Goal: Find specific page/section: Find specific page/section

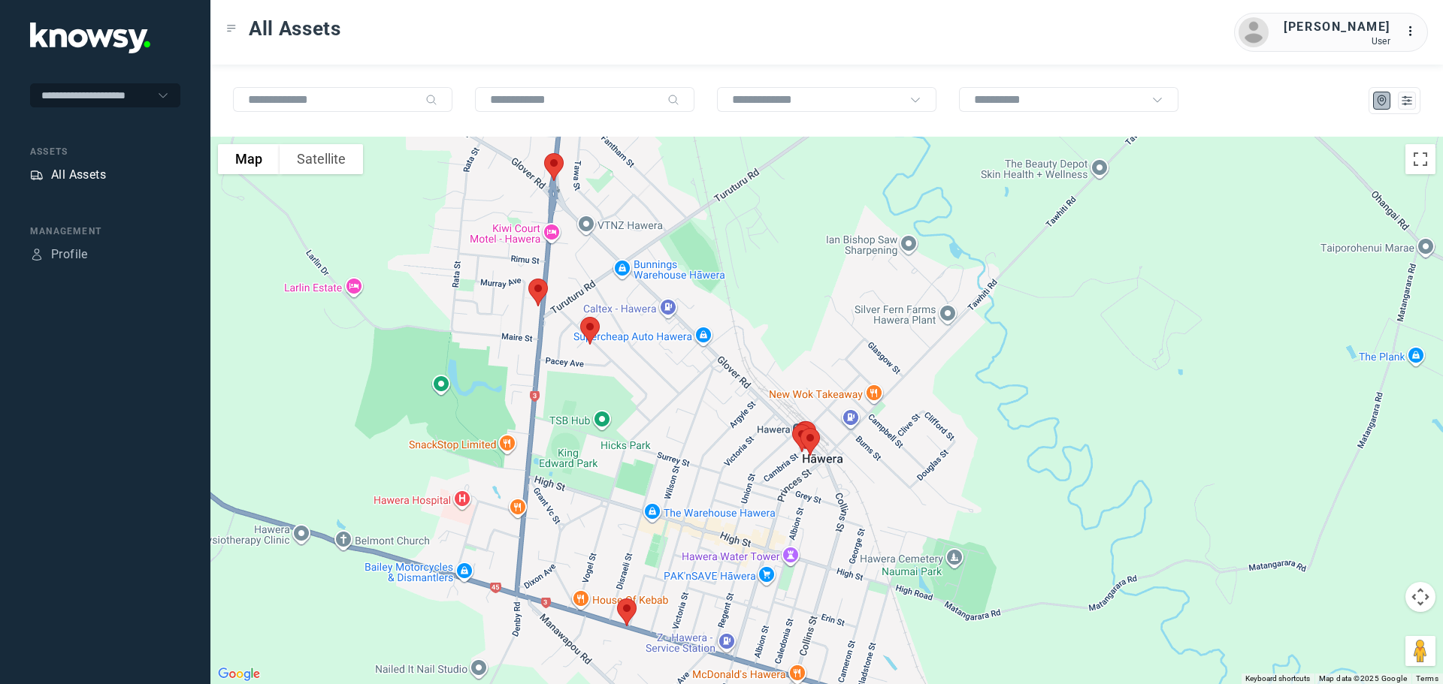
click at [74, 174] on div "All Assets" at bounding box center [78, 175] width 55 height 18
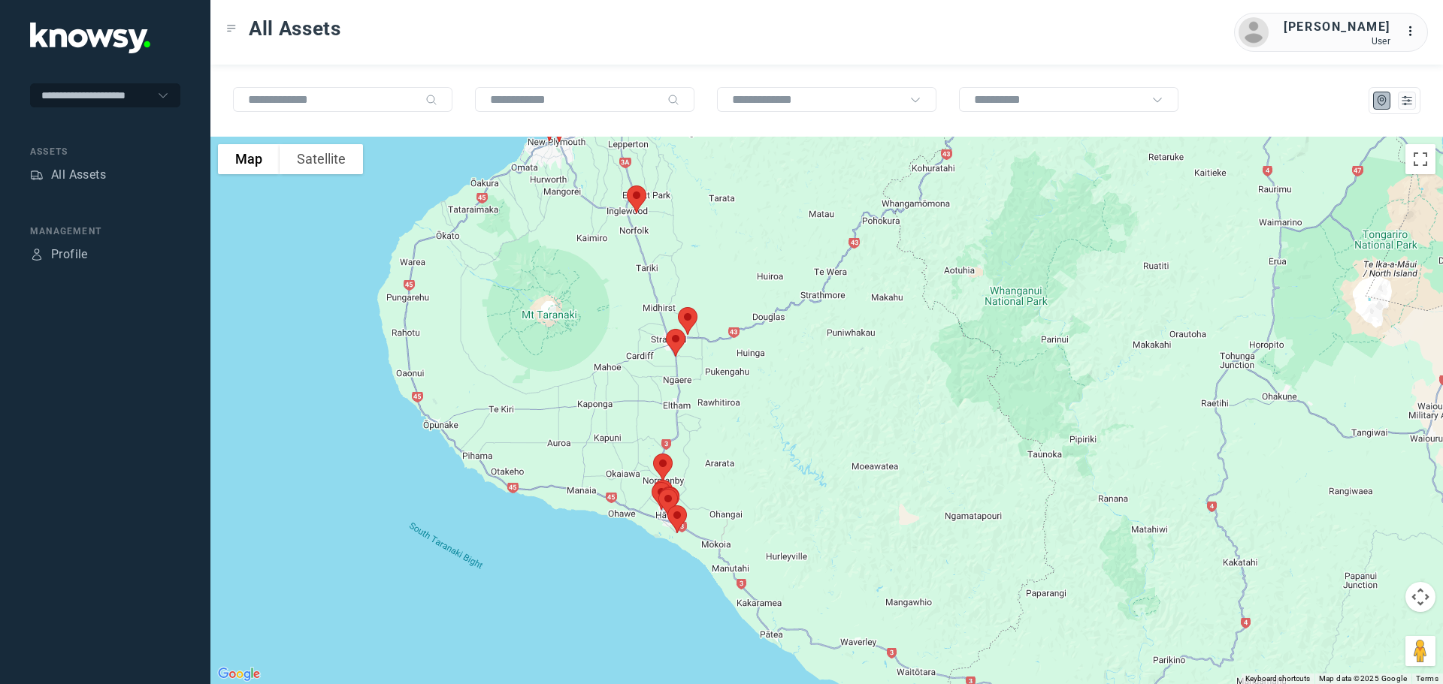
drag, startPoint x: 644, startPoint y: 381, endPoint x: 799, endPoint y: 373, distance: 155.0
click at [799, 373] on div at bounding box center [826, 411] width 1232 height 548
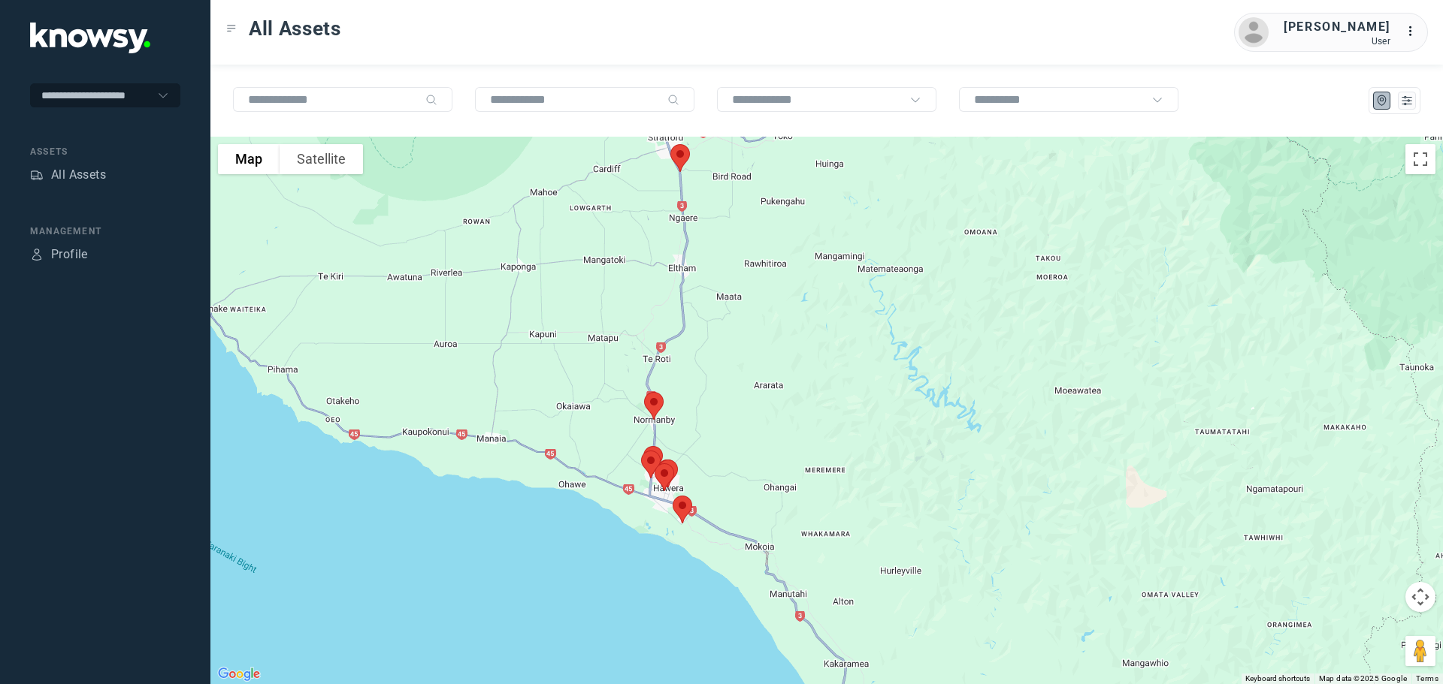
drag, startPoint x: 697, startPoint y: 457, endPoint x: 735, endPoint y: 343, distance: 119.5
click at [735, 343] on div at bounding box center [826, 411] width 1232 height 548
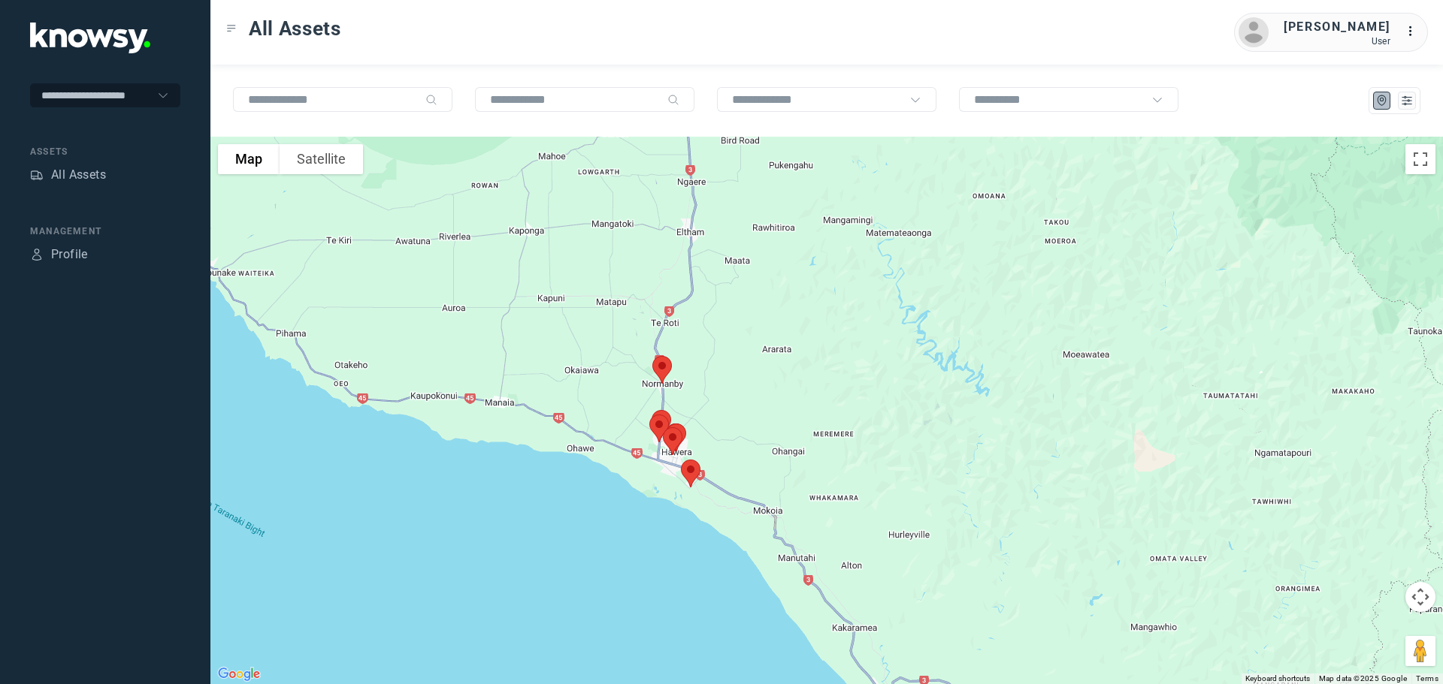
click at [660, 360] on img at bounding box center [662, 370] width 32 height 40
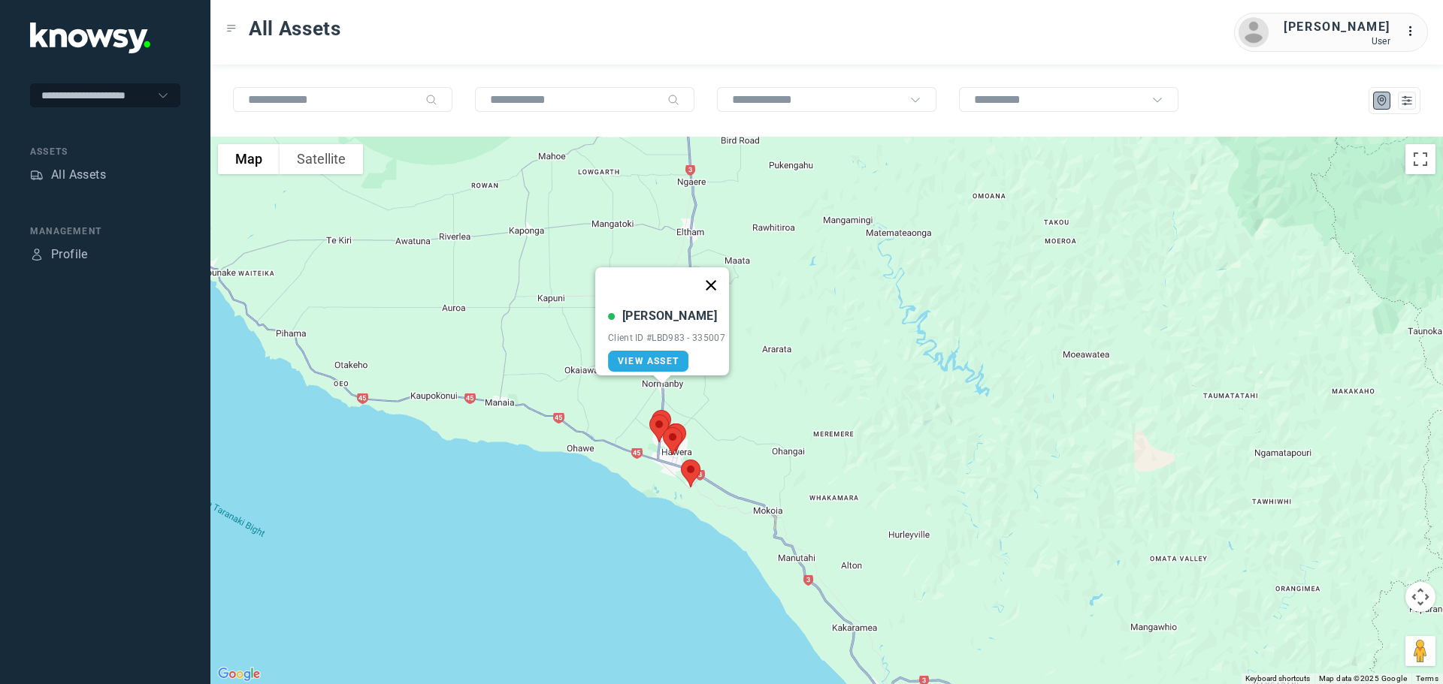
click at [718, 276] on button "Close" at bounding box center [711, 285] width 36 height 36
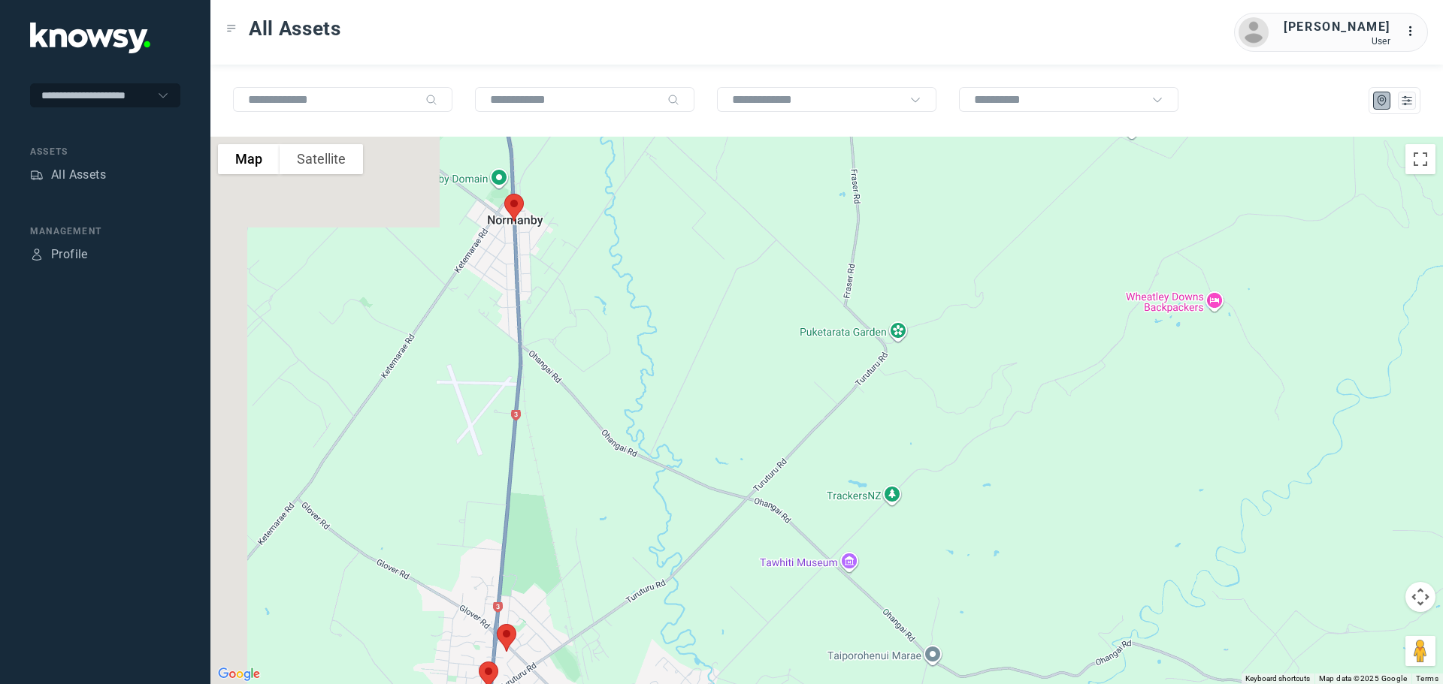
drag, startPoint x: 682, startPoint y: 279, endPoint x: 1038, endPoint y: 165, distance: 374.0
click at [1042, 150] on div "To navigate, press the arrow keys." at bounding box center [826, 411] width 1232 height 548
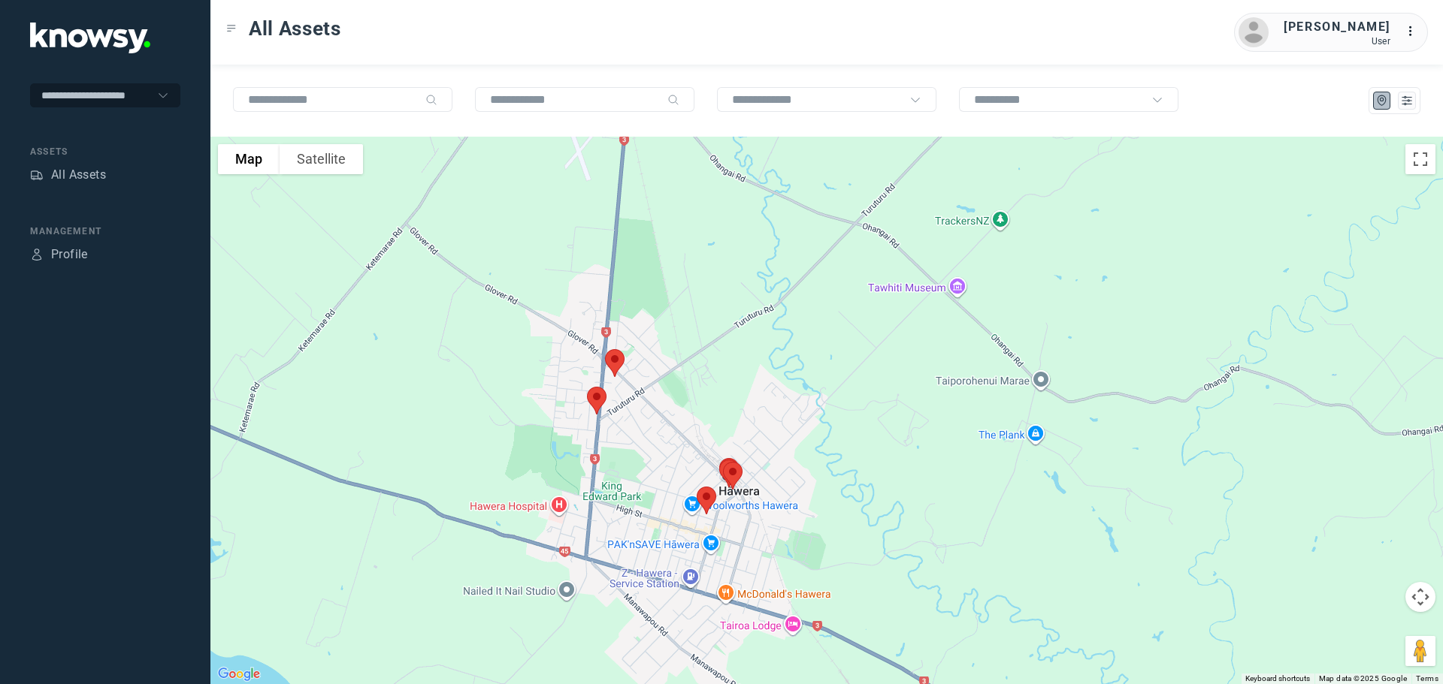
drag, startPoint x: 816, startPoint y: 410, endPoint x: 827, endPoint y: 198, distance: 212.2
click at [827, 198] on div "To navigate, press the arrow keys." at bounding box center [826, 411] width 1232 height 548
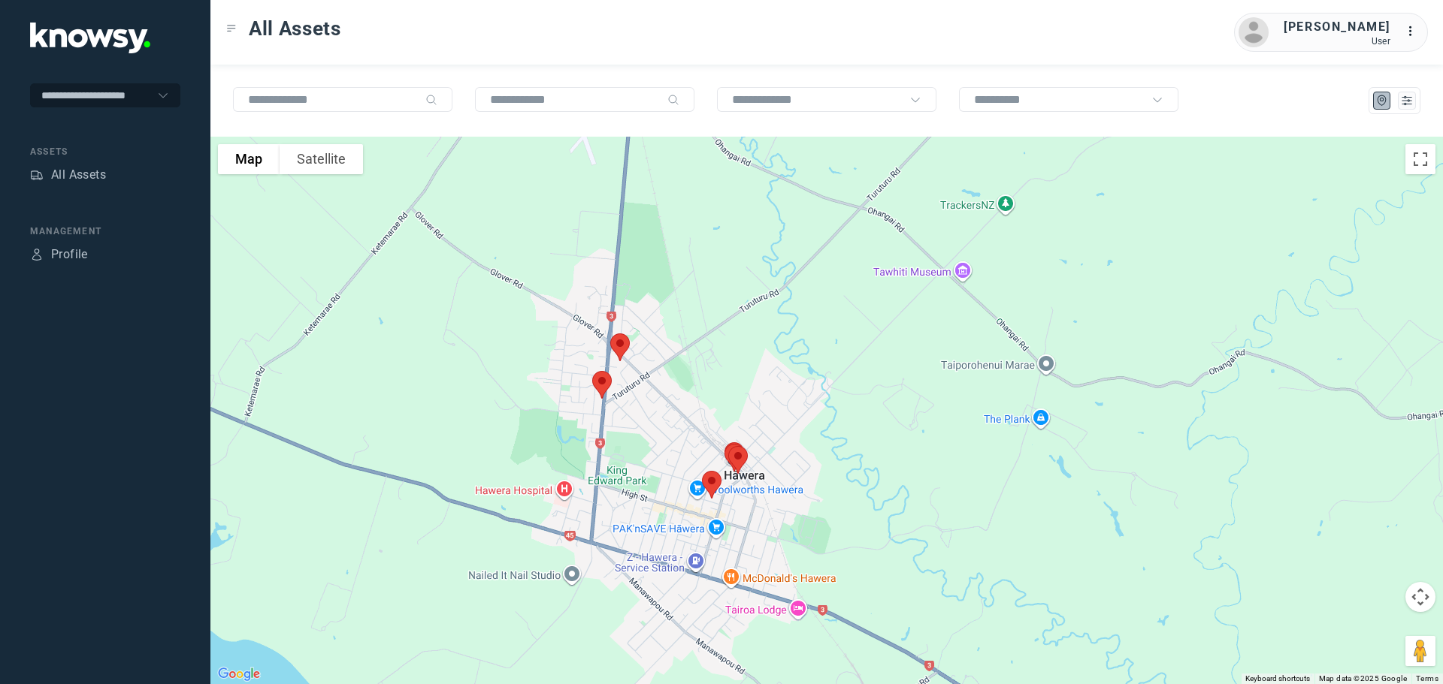
click at [625, 348] on img at bounding box center [620, 348] width 32 height 40
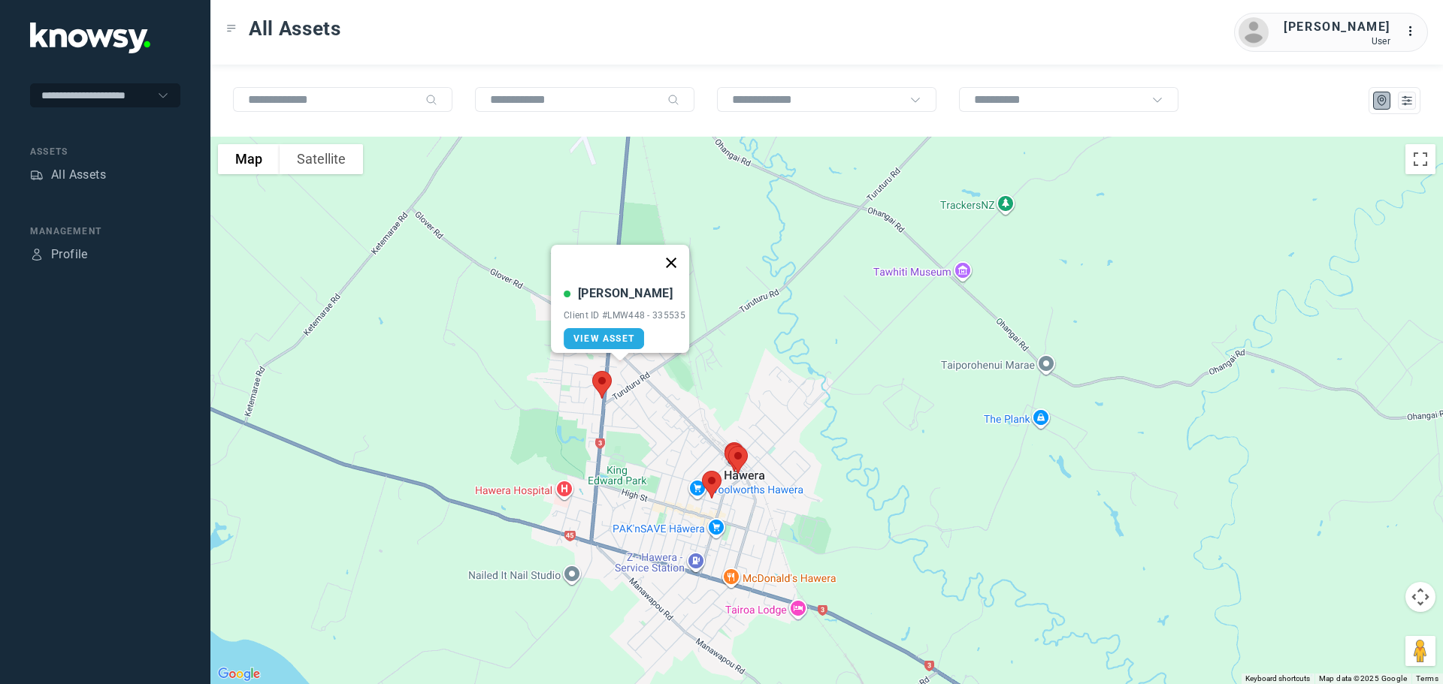
click at [675, 252] on button "Close" at bounding box center [671, 263] width 36 height 36
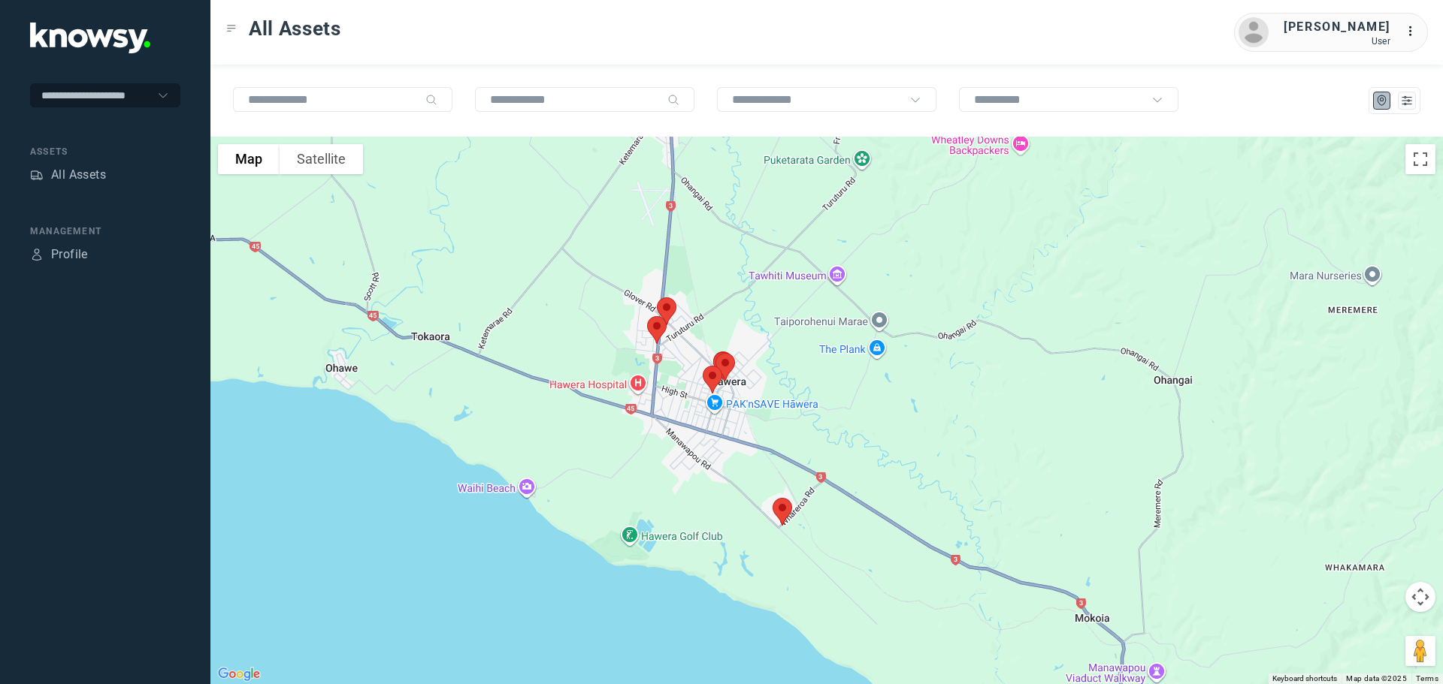
drag, startPoint x: 746, startPoint y: 271, endPoint x: 739, endPoint y: 290, distance: 20.0
click at [739, 290] on div at bounding box center [826, 411] width 1232 height 548
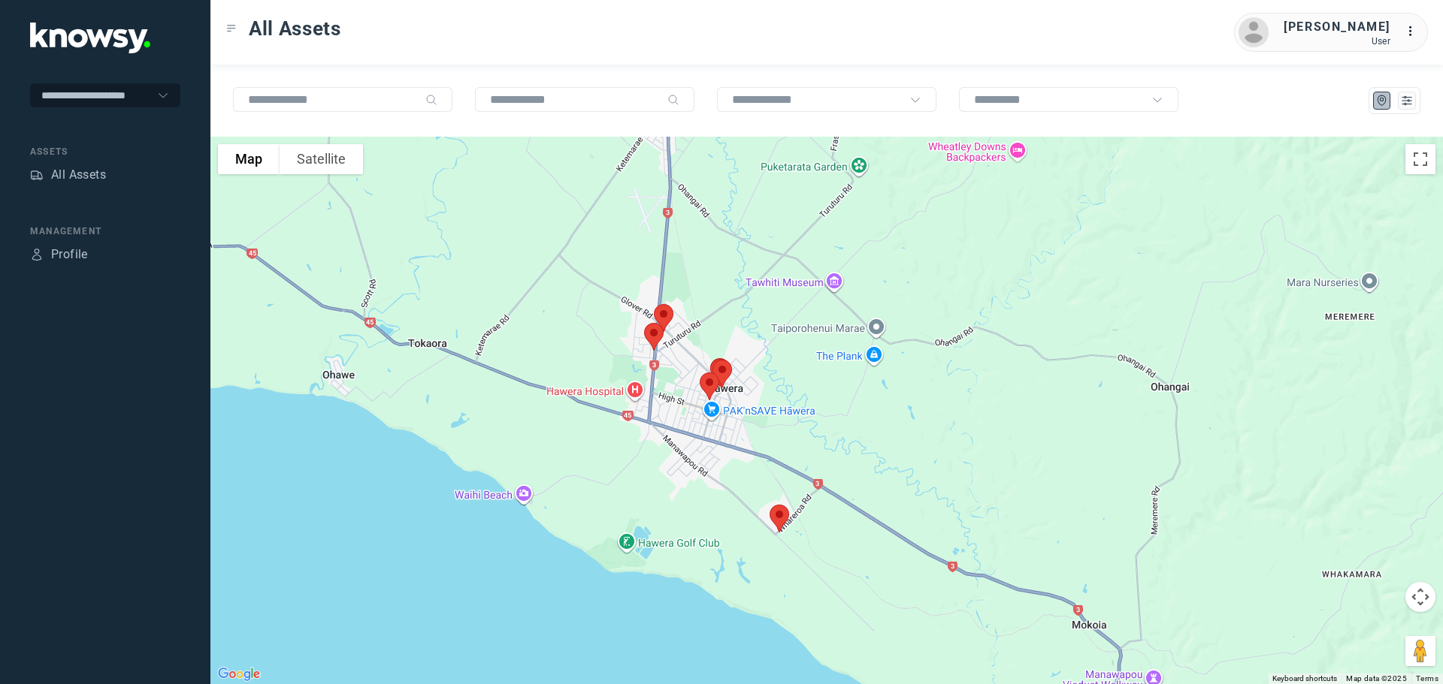
click at [783, 515] on img at bounding box center [779, 519] width 32 height 40
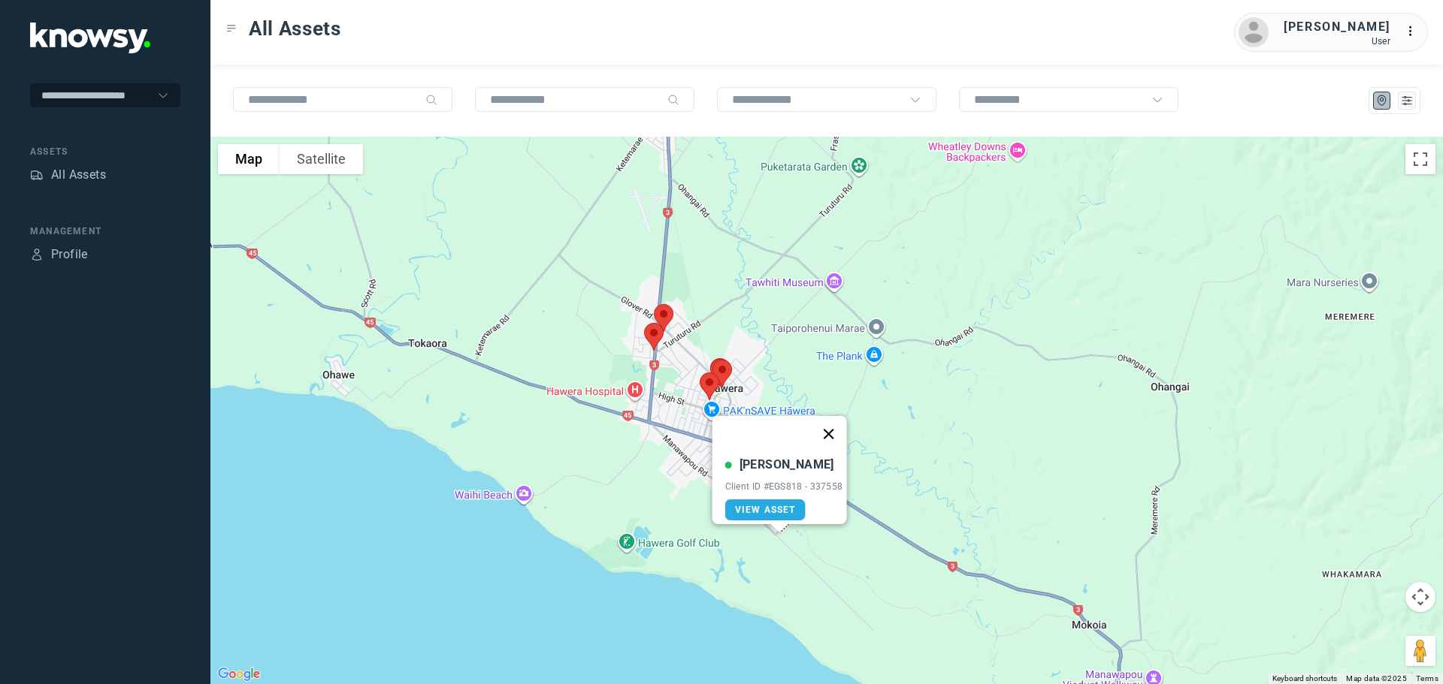
click at [835, 423] on button "Close" at bounding box center [828, 434] width 36 height 36
